Goal: Task Accomplishment & Management: Use online tool/utility

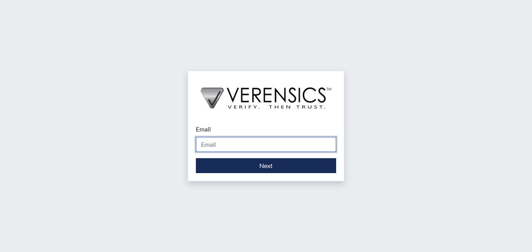
click at [242, 144] on input "Email" at bounding box center [266, 144] width 140 height 15
type input "[PERSON_NAME][EMAIL_ADDRESS][PERSON_NAME][DOMAIN_NAME]"
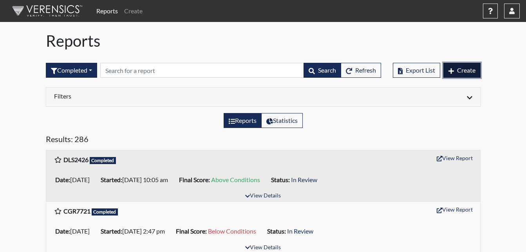
click at [453, 72] on icon "button" at bounding box center [451, 71] width 5 height 6
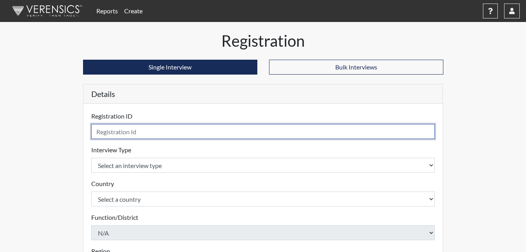
click at [131, 132] on input "text" at bounding box center [263, 131] width 344 height 15
type input "DJW9149"
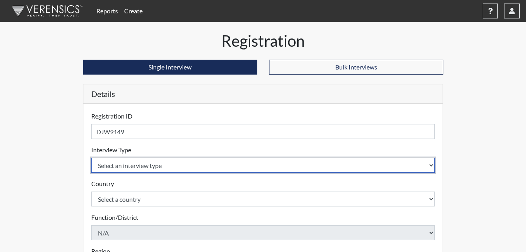
click at [145, 168] on select "Select an interview type Corrections Pre-Employment" at bounding box center [263, 164] width 344 height 15
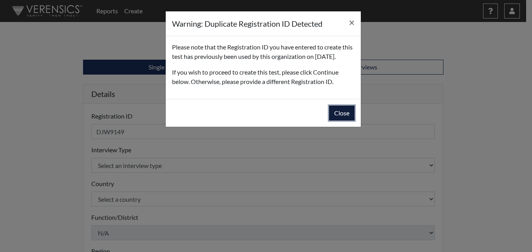
click at [339, 120] on button "Close" at bounding box center [341, 112] width 25 height 15
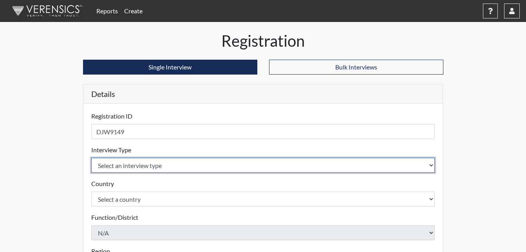
click at [159, 167] on select "Select an interview type Corrections Pre-Employment" at bounding box center [263, 164] width 344 height 15
select select "ff733e93-e1bf-11ea-9c9f-0eff0cf7eb8f"
click at [91, 157] on select "Select an interview type Corrections Pre-Employment" at bounding box center [263, 164] width 344 height 15
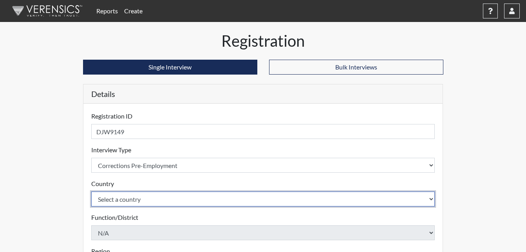
click at [134, 200] on select "Select a country [GEOGRAPHIC_DATA] [GEOGRAPHIC_DATA]" at bounding box center [263, 198] width 344 height 15
select select "united-states-of-[GEOGRAPHIC_DATA]"
click at [91, 191] on select "Select a country [GEOGRAPHIC_DATA] [GEOGRAPHIC_DATA]" at bounding box center [263, 198] width 344 height 15
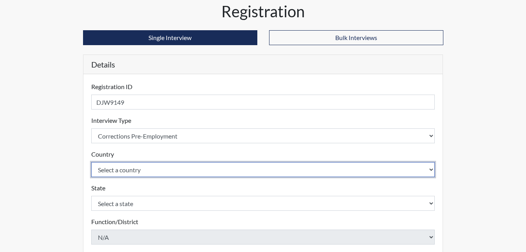
scroll to position [78, 0]
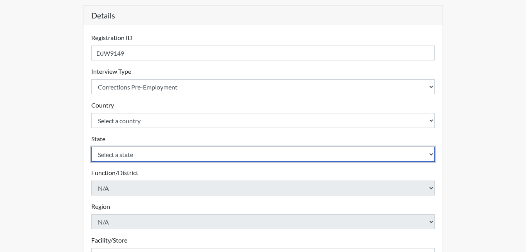
click at [129, 151] on select "Select a state [US_STATE] [US_STATE] [US_STATE] [US_STATE] [US_STATE] [US_STATE…" at bounding box center [263, 154] width 344 height 15
select select "GA"
click at [91, 147] on select "Select a state [US_STATE] [US_STATE] [US_STATE] [US_STATE] [US_STATE] [US_STATE…" at bounding box center [263, 154] width 344 height 15
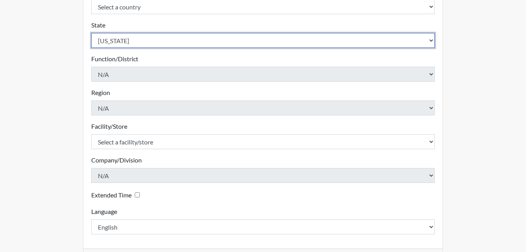
scroll to position [196, 0]
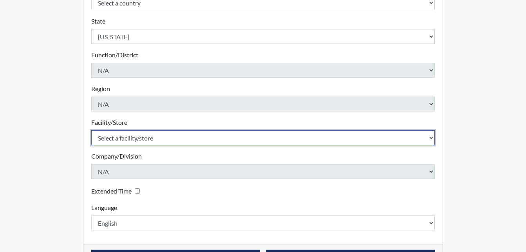
click at [129, 140] on select "Select a facility/store [PERSON_NAME]" at bounding box center [263, 137] width 344 height 15
select select "6cac2b59-3591-4b40-b097-ccfdafc86ef1"
click at [91, 130] on select "Select a facility/store [PERSON_NAME]" at bounding box center [263, 137] width 344 height 15
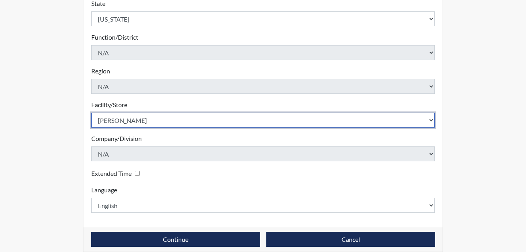
scroll to position [223, 0]
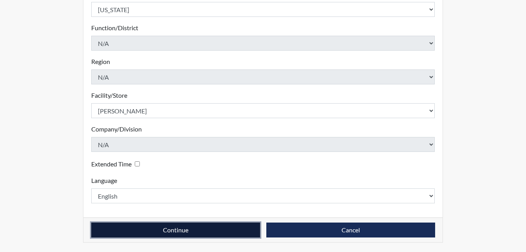
click at [195, 227] on button "Continue" at bounding box center [175, 229] width 169 height 15
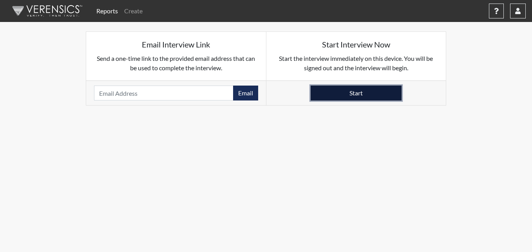
click at [359, 90] on button "Start" at bounding box center [356, 92] width 91 height 15
